Goal: Information Seeking & Learning: Learn about a topic

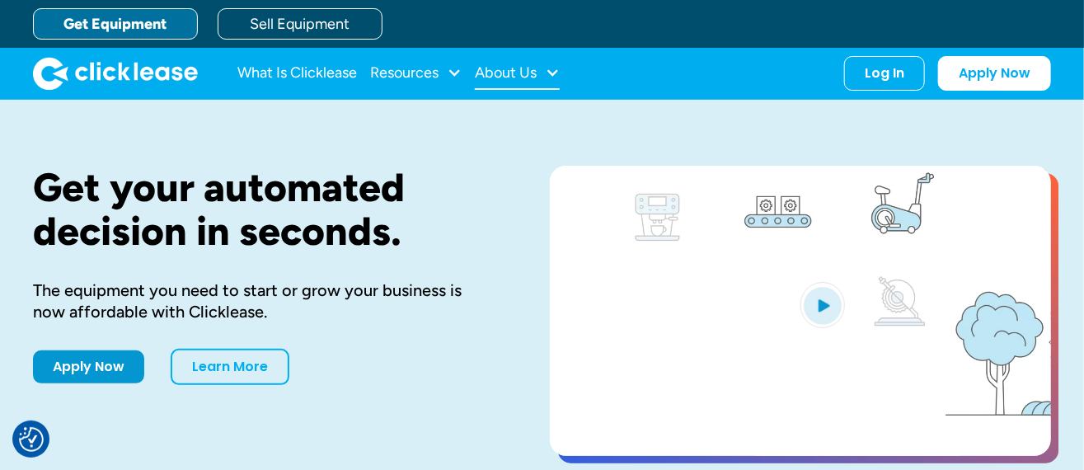
click at [552, 69] on div at bounding box center [552, 72] width 15 height 15
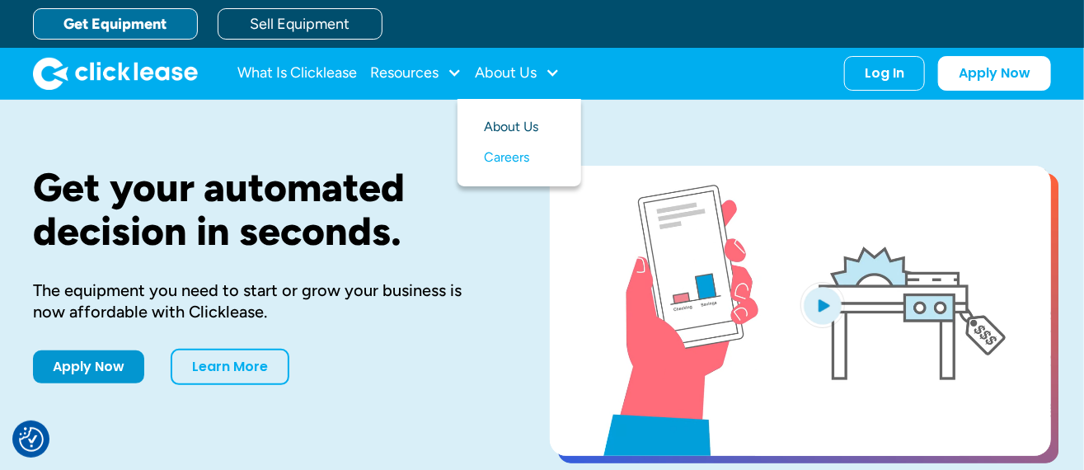
click at [516, 130] on link "About Us" at bounding box center [519, 127] width 71 height 30
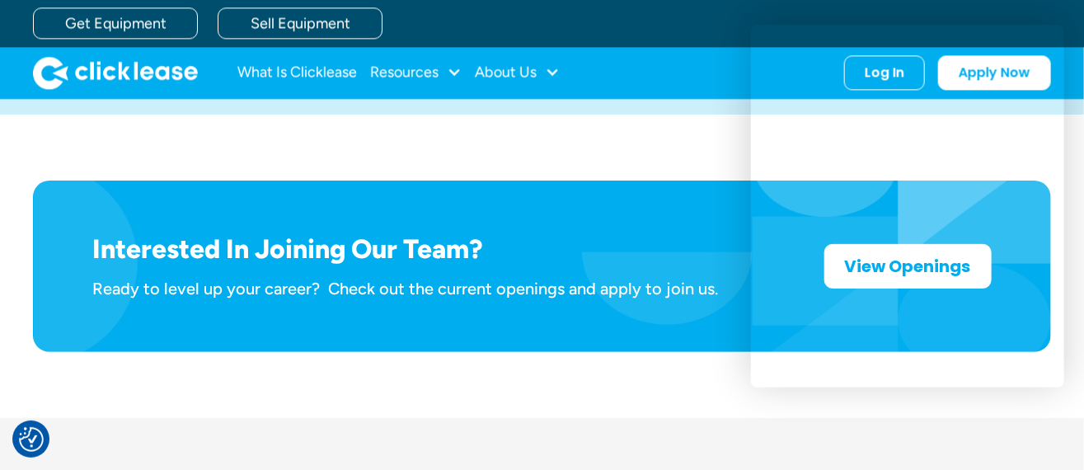
scroll to position [2573, 0]
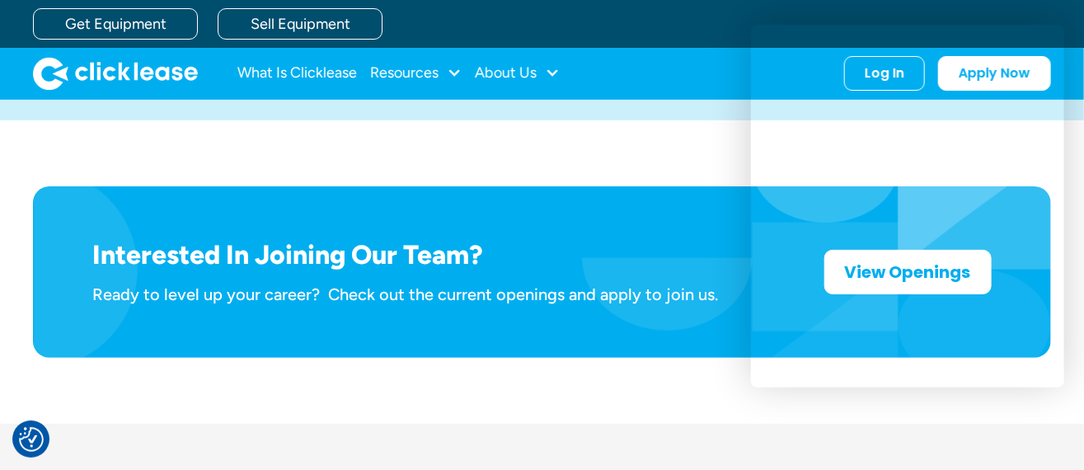
click at [1073, 82] on div "What Is Clicklease Resources Blog Case Studies Videos FAQs About Us About Us Ca…" at bounding box center [542, 74] width 1084 height 52
